Goal: Navigation & Orientation: Find specific page/section

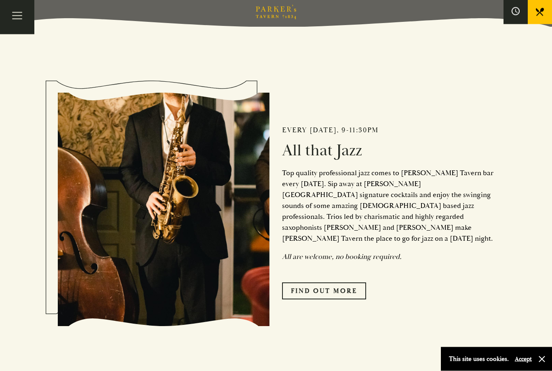
scroll to position [347, 0]
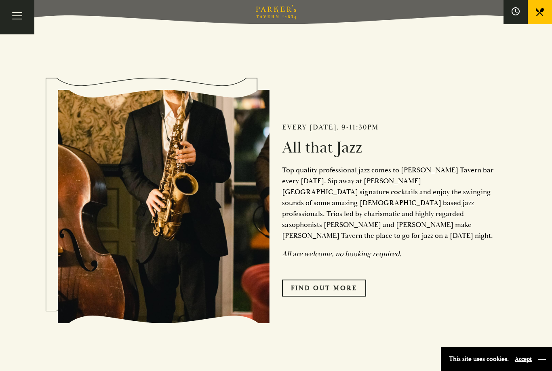
click at [542, 363] on button "button" at bounding box center [542, 359] width 8 height 8
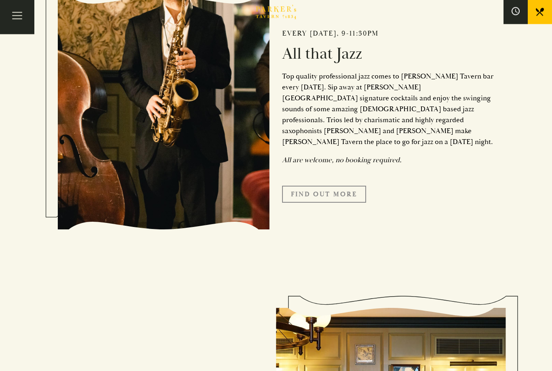
scroll to position [441, 0]
click at [333, 203] on link "Find Out More" at bounding box center [324, 194] width 84 height 17
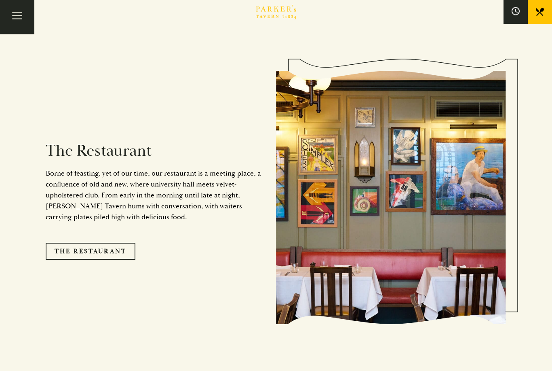
scroll to position [681, 0]
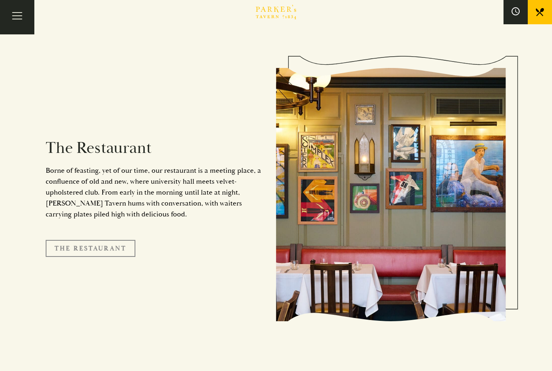
click at [92, 257] on link "The Restaurant" at bounding box center [91, 248] width 90 height 17
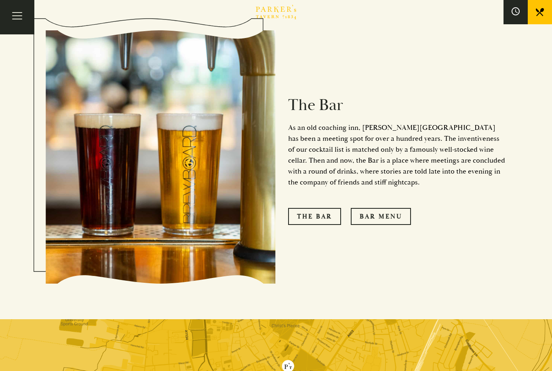
scroll to position [681, 0]
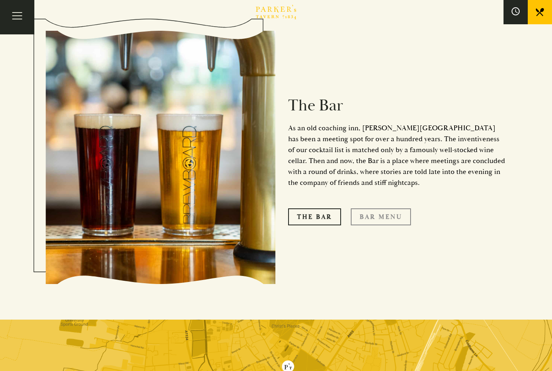
click at [384, 212] on link "Bar Menu" at bounding box center [381, 216] width 60 height 17
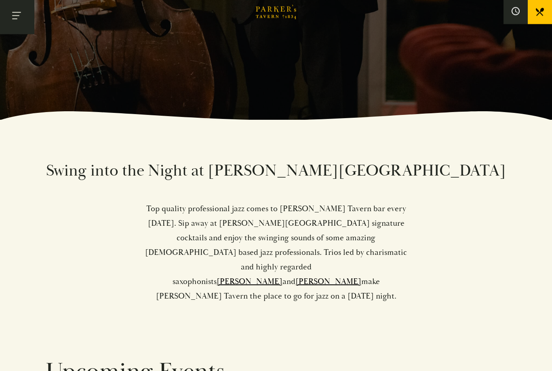
scroll to position [251, 0]
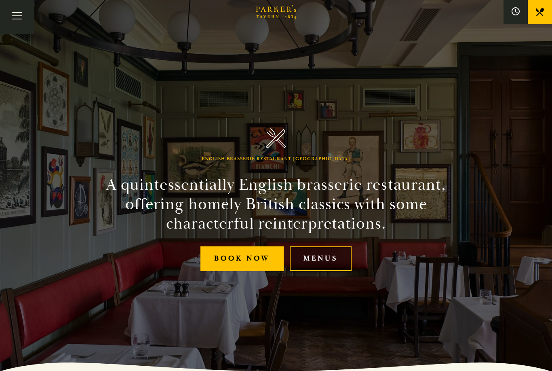
click at [320, 271] on link "Menus" at bounding box center [321, 258] width 62 height 25
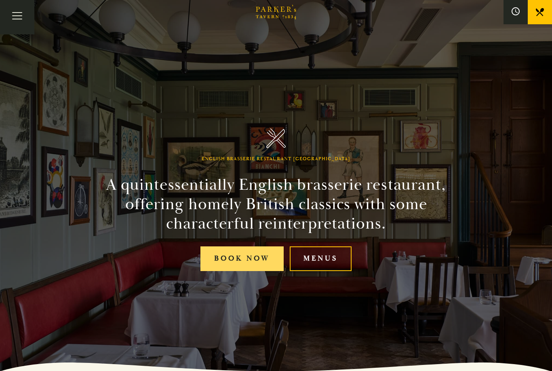
click at [247, 270] on link "Book Now" at bounding box center [242, 258] width 83 height 25
